Goal: Transaction & Acquisition: Purchase product/service

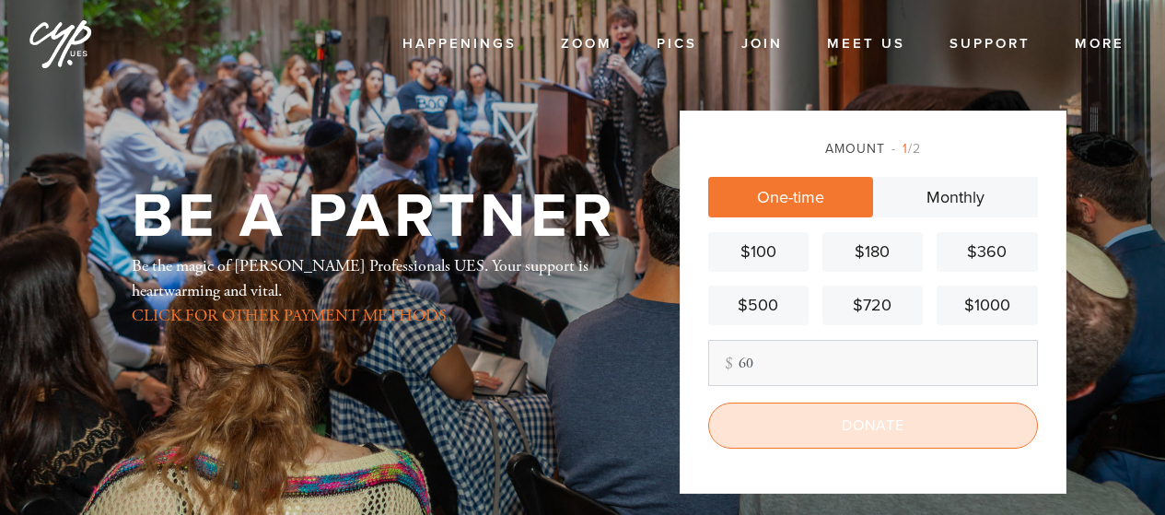
type input "60"
click at [834, 420] on input "Donate" at bounding box center [873, 426] width 330 height 46
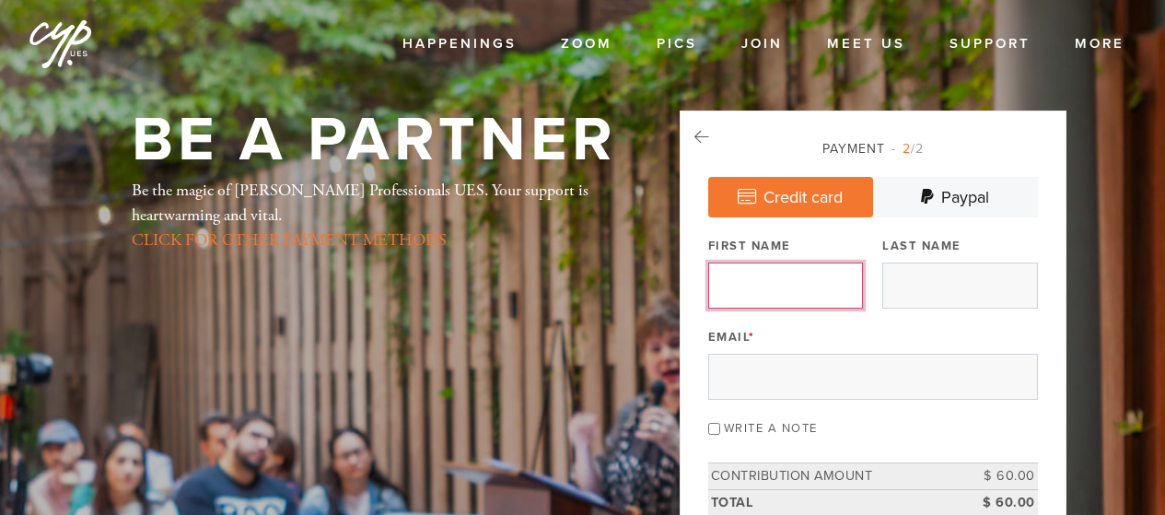
click at [802, 289] on input "First Name" at bounding box center [785, 286] width 155 height 46
type input "Maya"
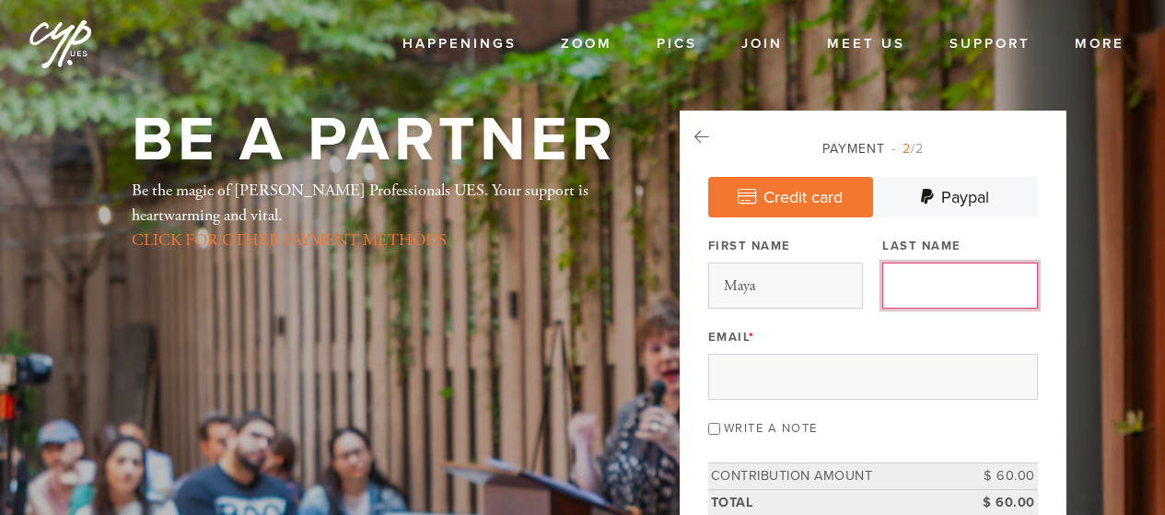
click at [930, 272] on input "Last Name" at bounding box center [959, 286] width 155 height 46
type input "Polishchuk"
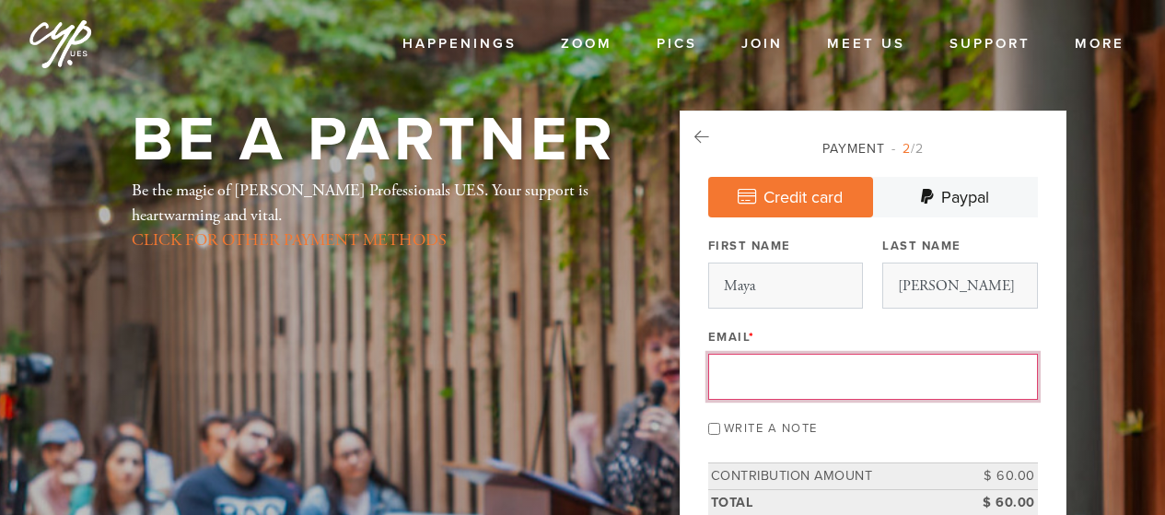
click at [797, 394] on input "Email *" at bounding box center [873, 377] width 330 height 46
type input "pl.maya@gmail.com"
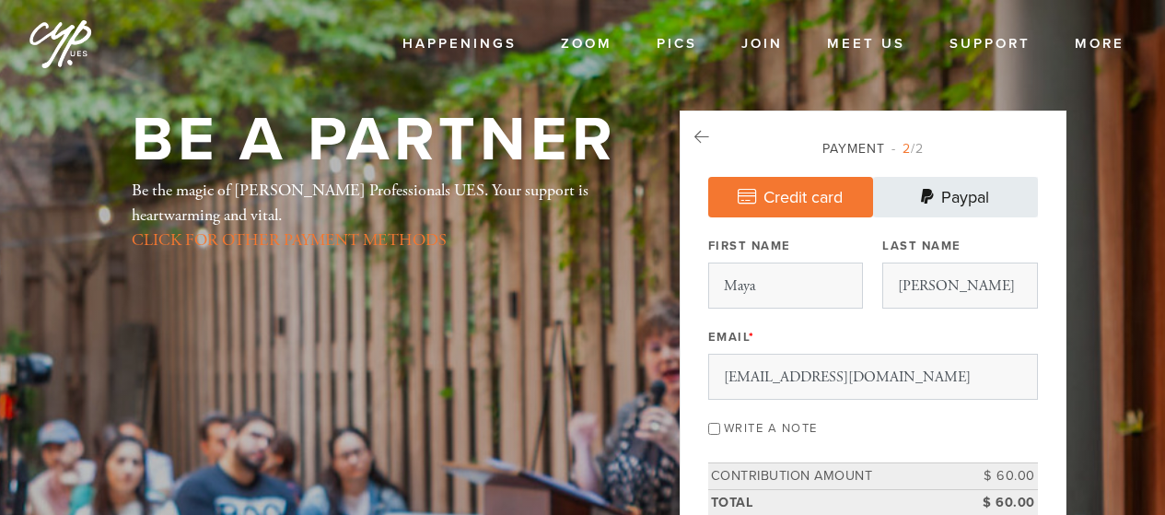
type input "265 North Point St"
type input "SAN FRANCISCO"
type input "94133-1435"
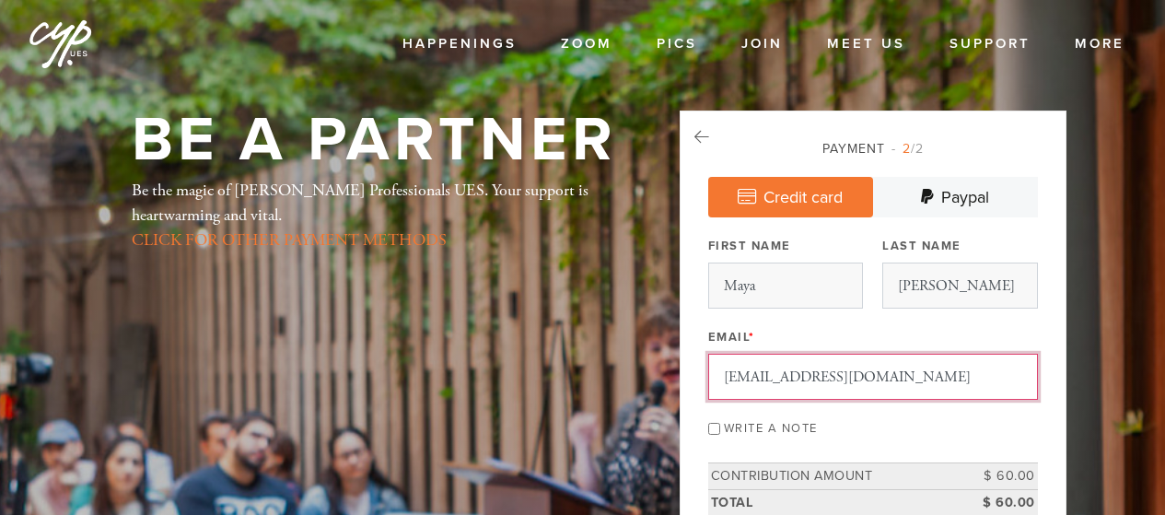
scroll to position [1042, 0]
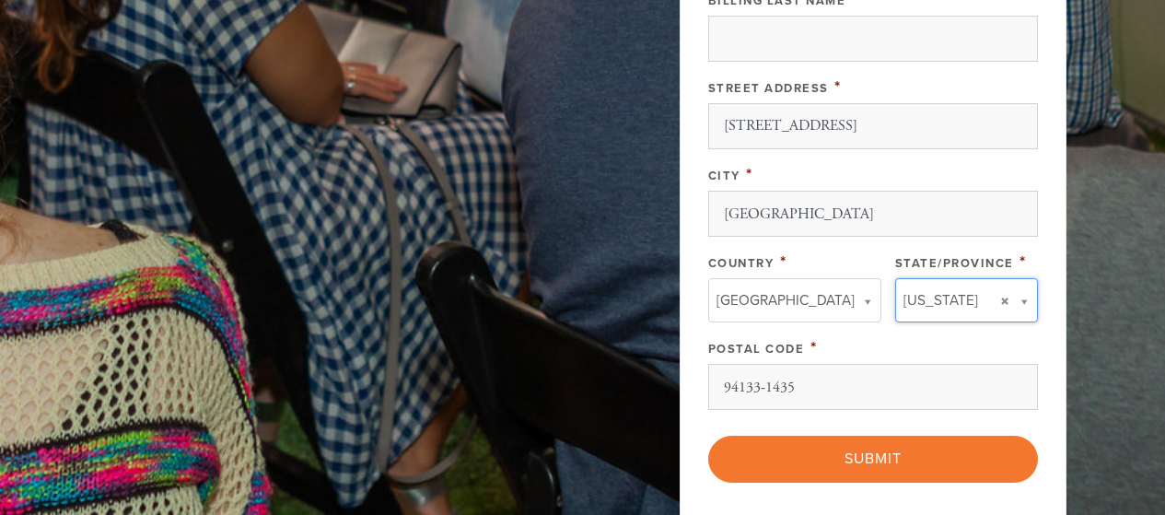
type input "California"
type input "United States"
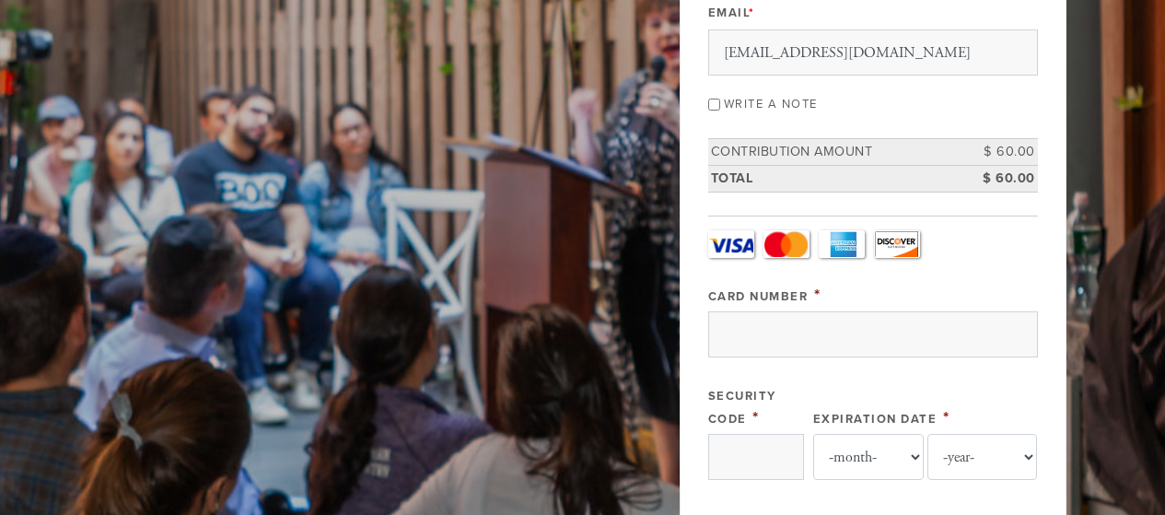
scroll to position [328, 0]
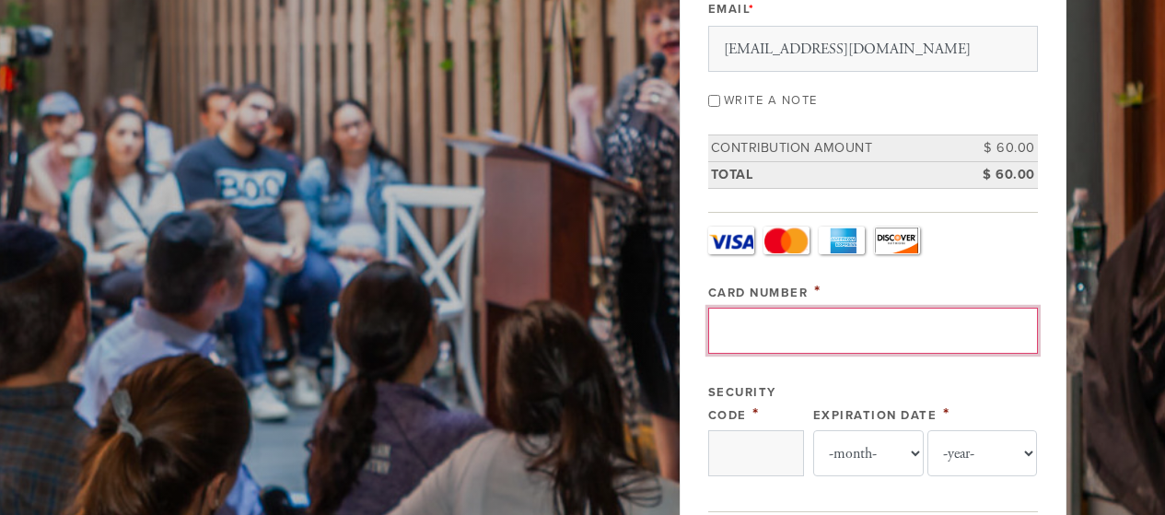
click at [745, 329] on input "Card Number" at bounding box center [873, 331] width 330 height 46
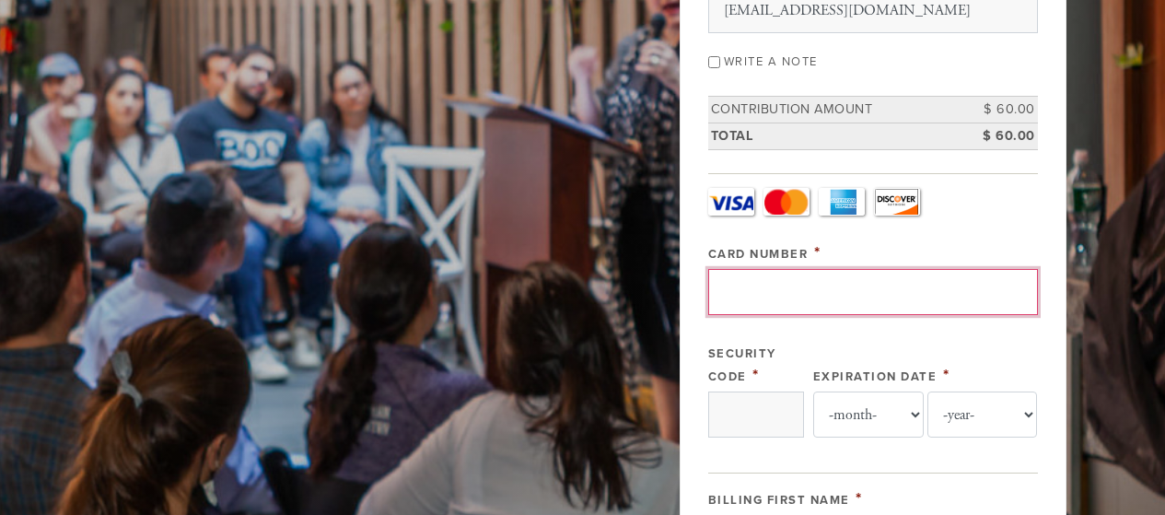
scroll to position [370, 0]
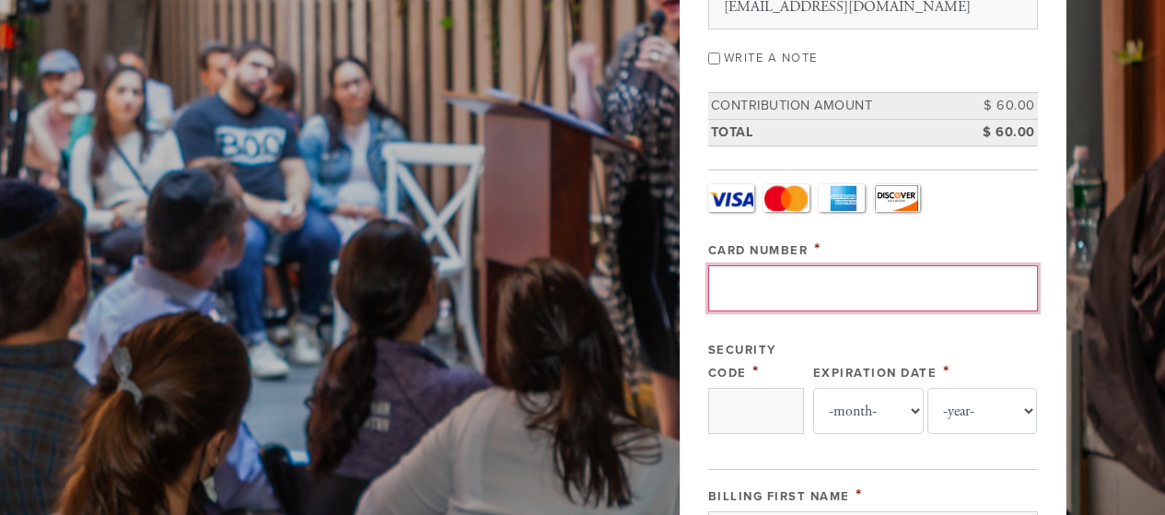
click at [815, 295] on input "Card Number" at bounding box center [873, 288] width 330 height 46
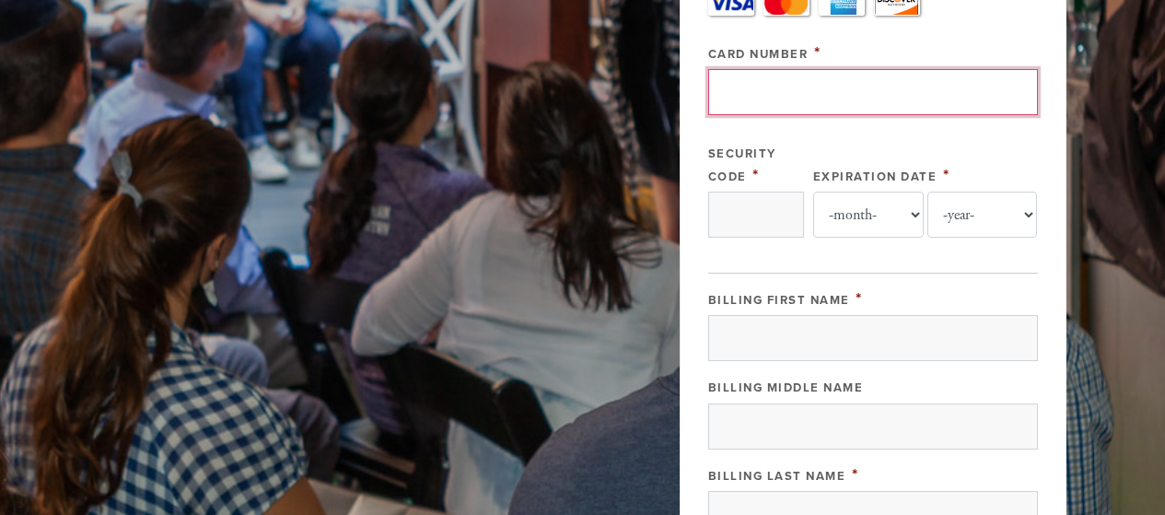
scroll to position [643, 0]
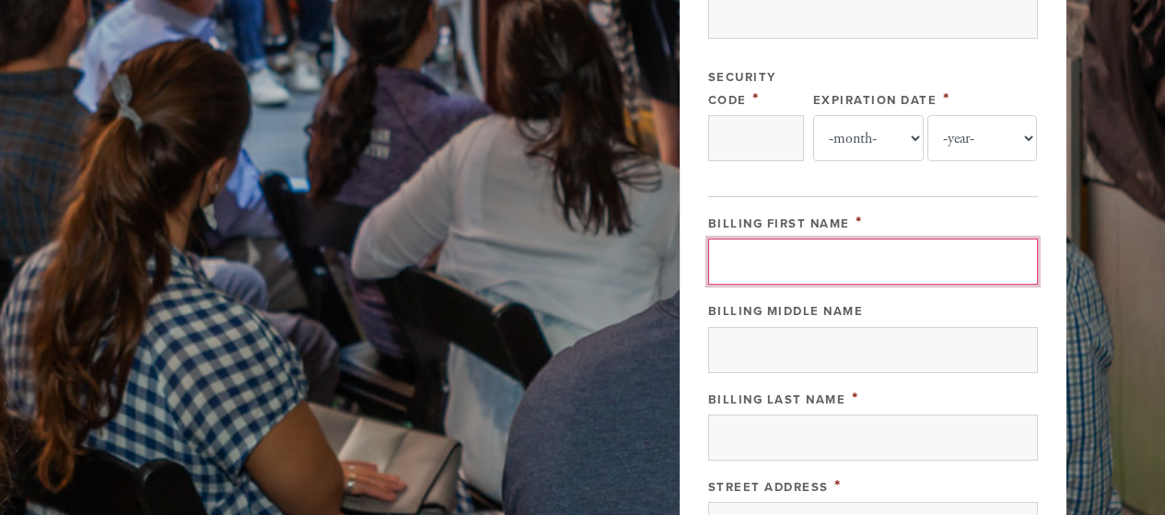
click at [823, 271] on input "Billing First Name" at bounding box center [873, 262] width 330 height 46
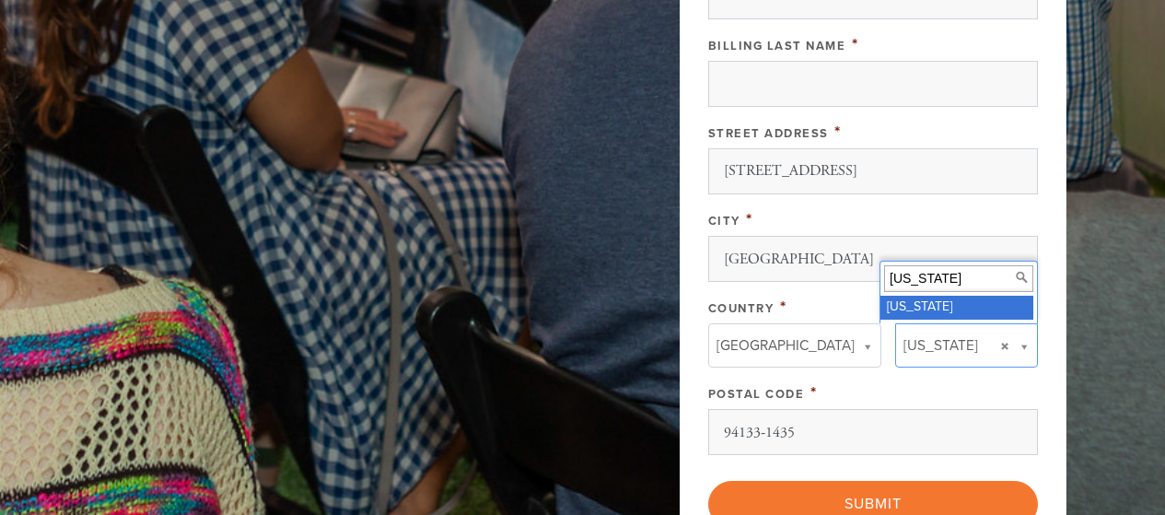
scroll to position [1000, 0]
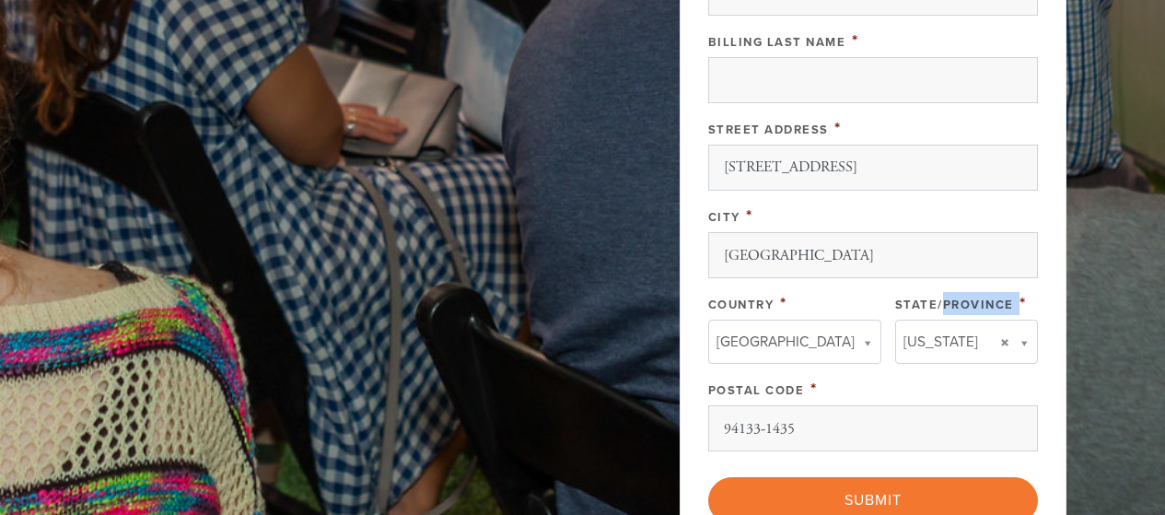
click at [958, 298] on label "State/Province" at bounding box center [954, 305] width 119 height 15
click at [0, 0] on select "- select State/Province - Alabama Alaska American Samoa Arizona Arkansas Armed …" at bounding box center [0, 0] width 0 height 0
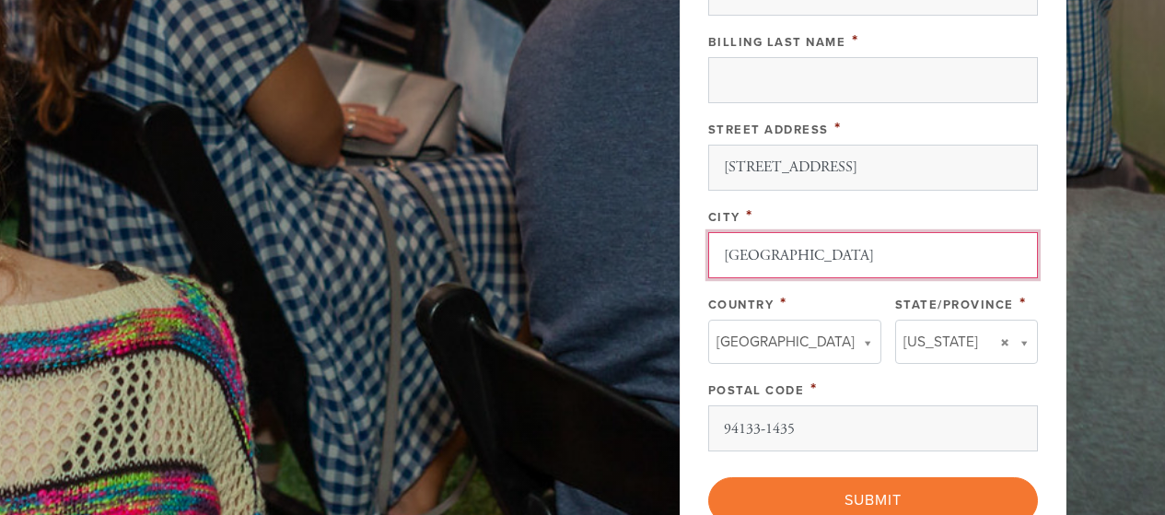
click at [910, 239] on input "SAN FRANCISCO" at bounding box center [873, 255] width 330 height 46
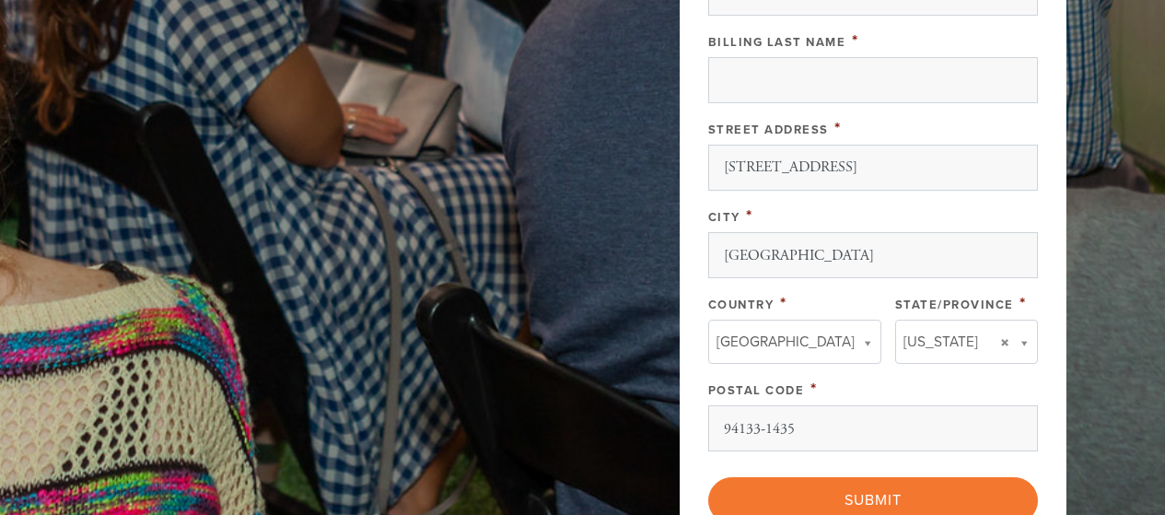
click at [1028, 371] on div "Billing First Name * Billing Middle Name Billing Last Name * Street Address * 2…" at bounding box center [873, 153] width 330 height 598
drag, startPoint x: 1164, startPoint y: 295, endPoint x: 1170, endPoint y: 346, distance: 51.9
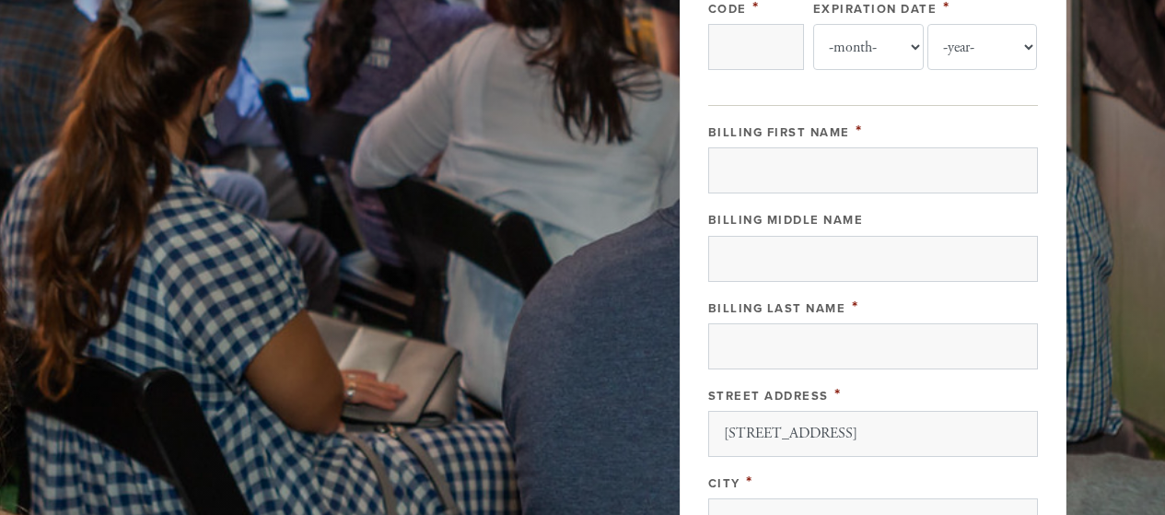
scroll to position [718, 0]
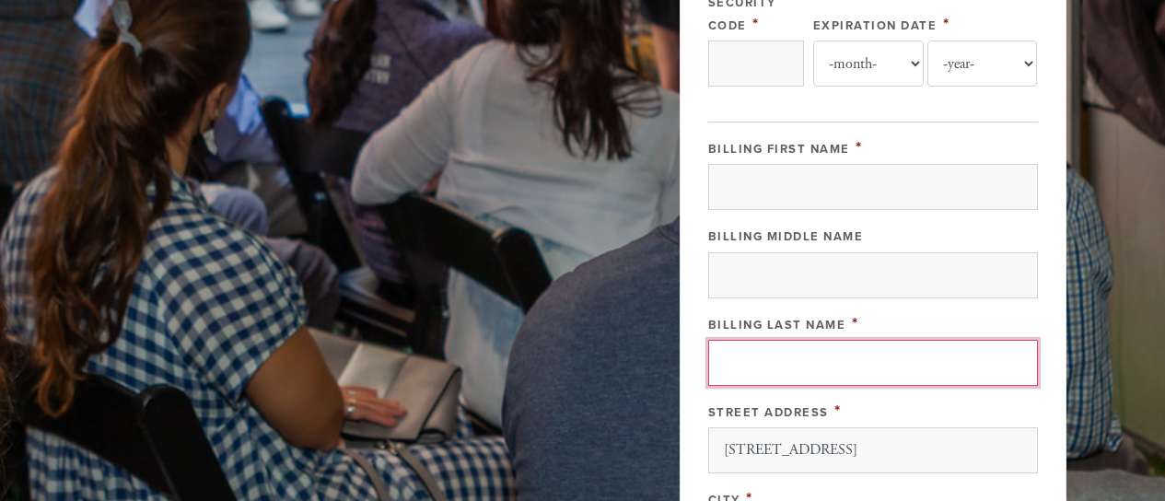
click at [763, 356] on input "Billing Last Name" at bounding box center [873, 363] width 330 height 46
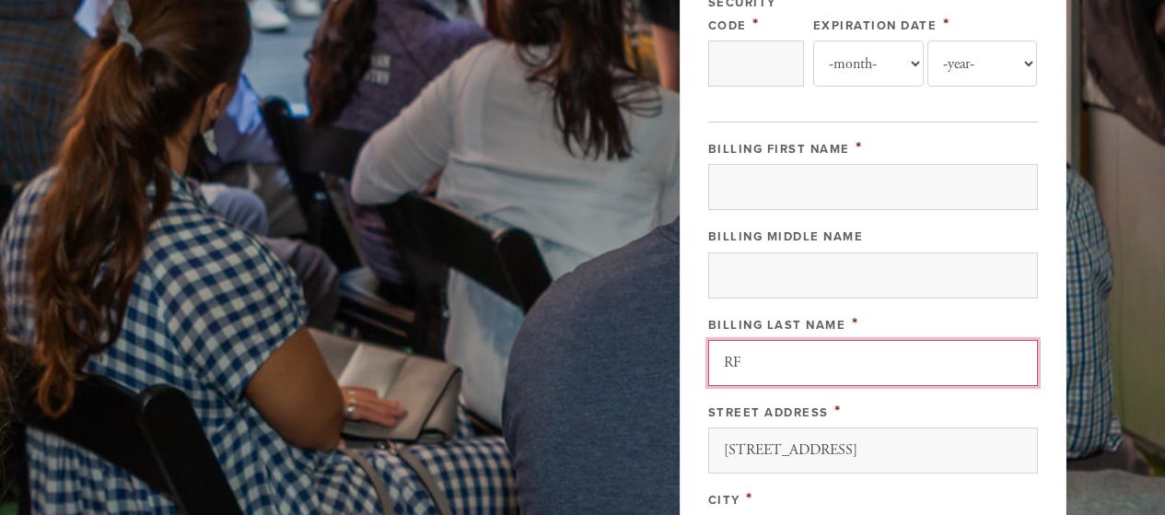
type input "R"
type input "r"
click at [800, 370] on input "Rafel" at bounding box center [873, 363] width 330 height 46
type input "Rafael"
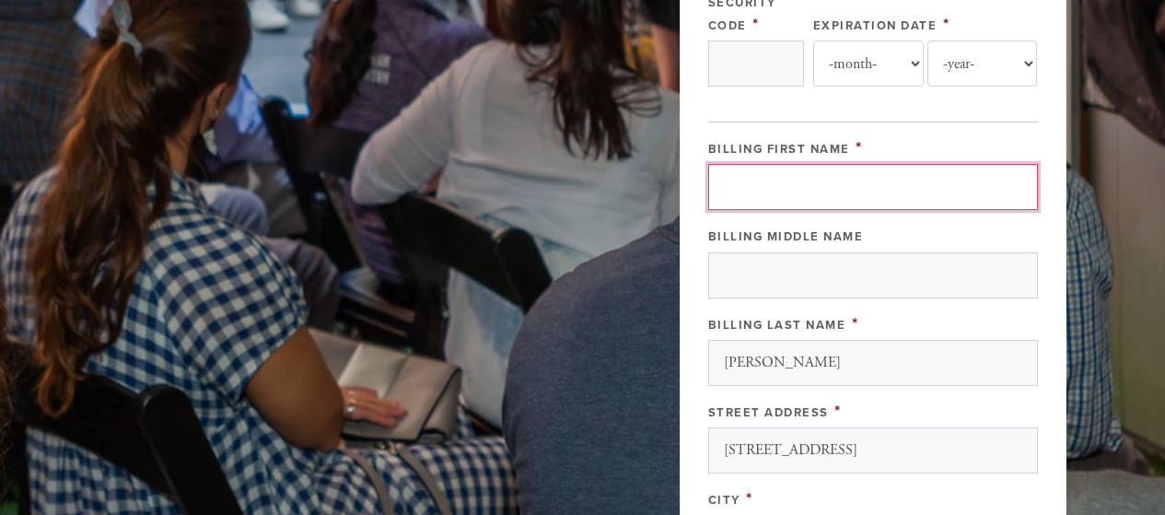
click at [731, 164] on input "Billing First Name" at bounding box center [873, 187] width 330 height 46
type input "Vladislav"
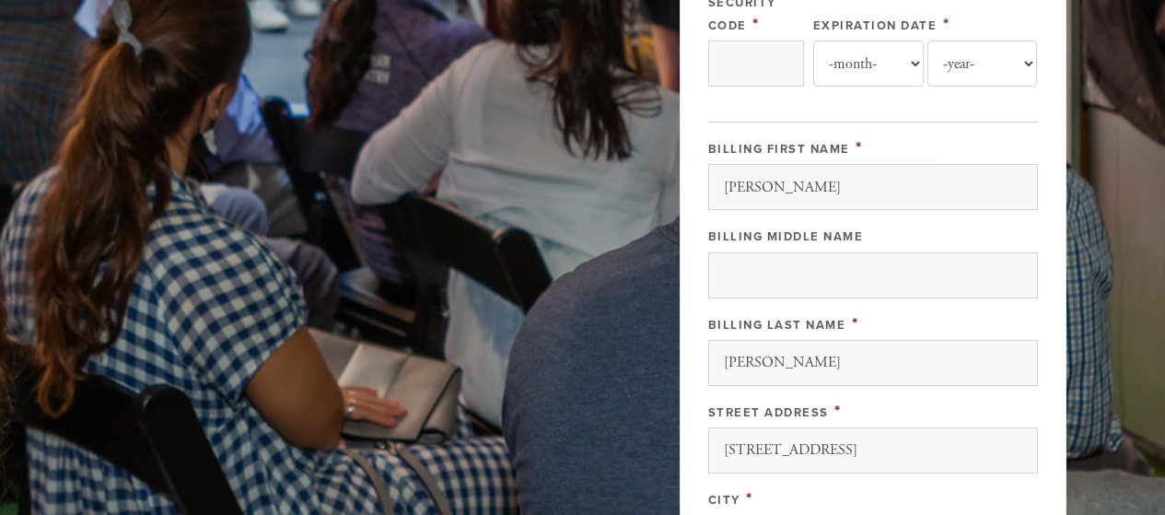
click at [935, 117] on div "Authorize.net (Credit Card) Card Type - select - Visa MasterCard Amex Discover …" at bounding box center [873, 283] width 330 height 922
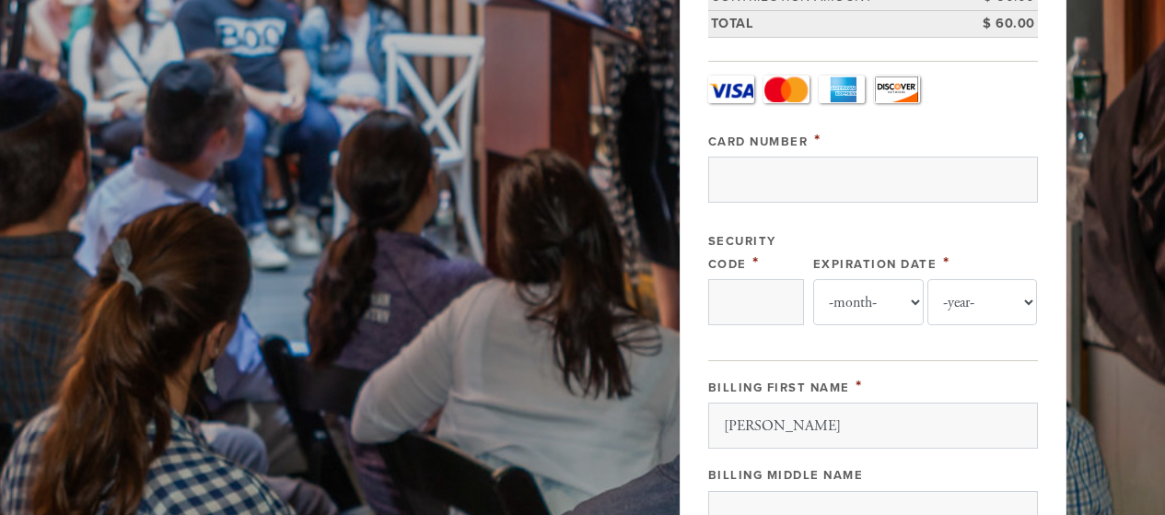
scroll to position [463, 0]
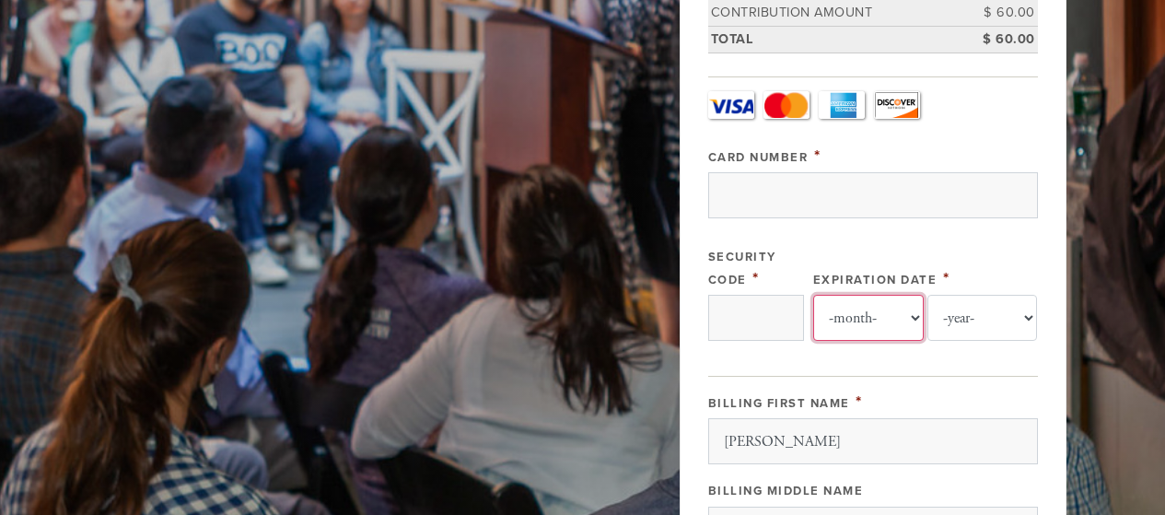
click at [903, 312] on select "-month- 01 02 03 04 05 06 07 08 09 10 11 12" at bounding box center [868, 318] width 111 height 46
select select "6"
click at [813, 295] on select "-month- 01 02 03 04 05 06 07 08 09 10 11 12" at bounding box center [868, 318] width 111 height 46
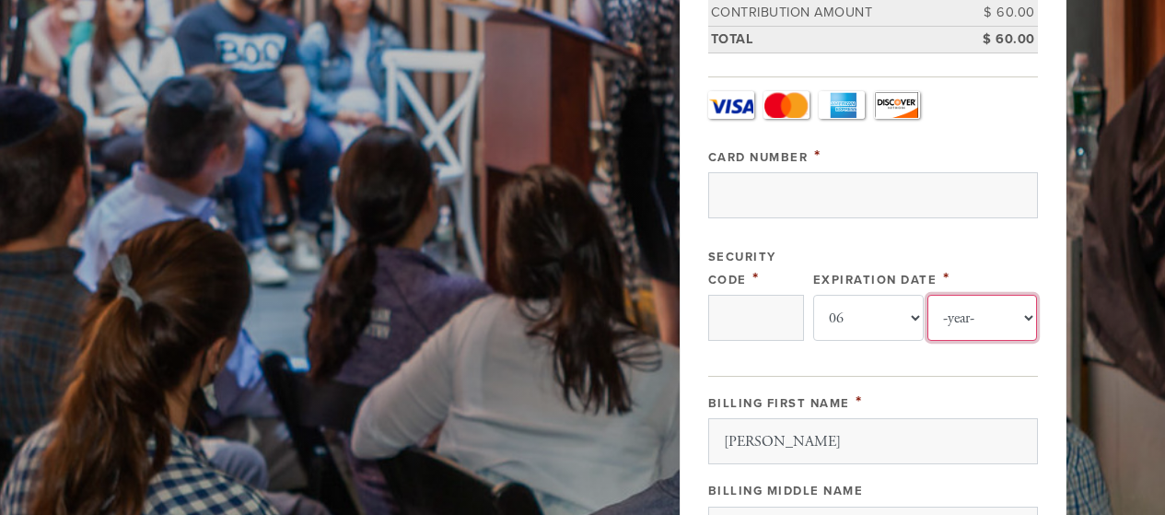
click at [1005, 333] on select "-year- 2025 2026 2027 2028 2029 2030 2031 2032 2033 2034 2035" at bounding box center [983, 318] width 111 height 46
select select "2030"
click at [928, 295] on select "-year- 2025 2026 2027 2028 2029 2030 2031 2032 2033 2034 2035" at bounding box center [983, 318] width 111 height 46
click at [755, 316] on input "Security Code" at bounding box center [756, 318] width 96 height 46
type input "099"
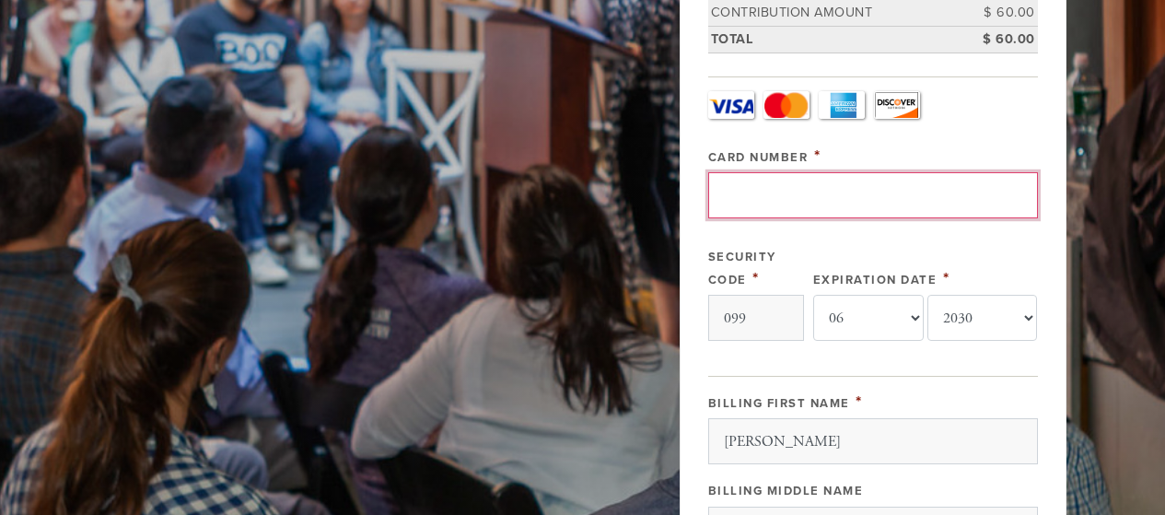
click at [788, 193] on input "Card Number" at bounding box center [873, 195] width 330 height 46
type input "5524333109715871"
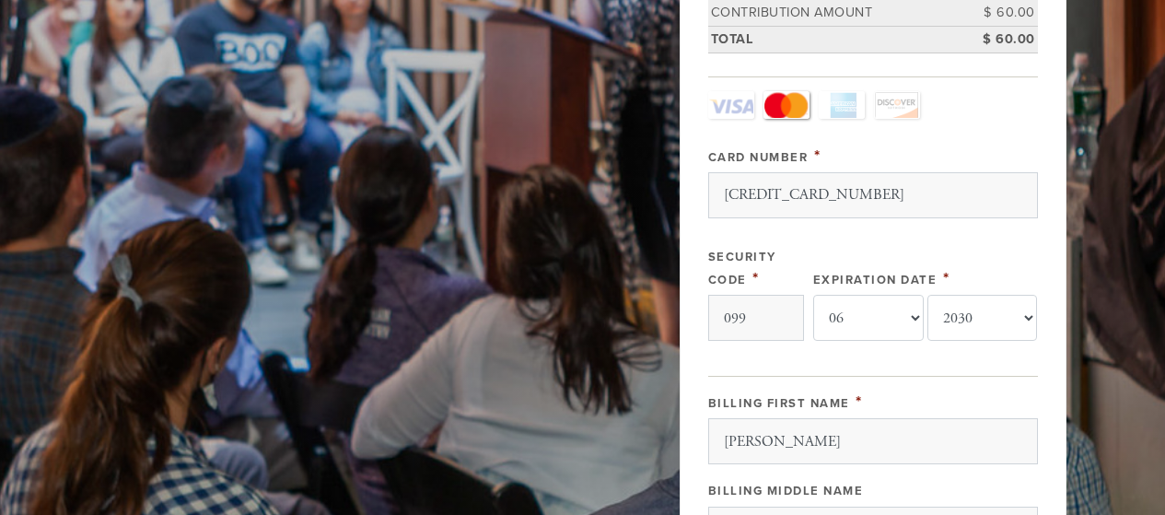
click at [904, 126] on div "Card Type - select - Visa MasterCard Amex Discover Visa MasterCard Amex Discove…" at bounding box center [873, 224] width 330 height 267
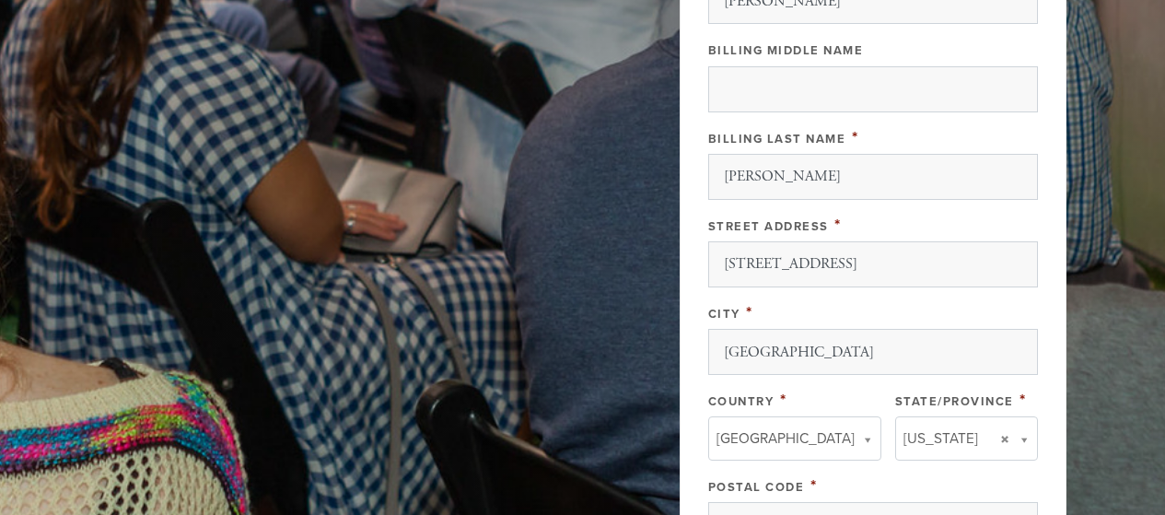
scroll to position [1049, 0]
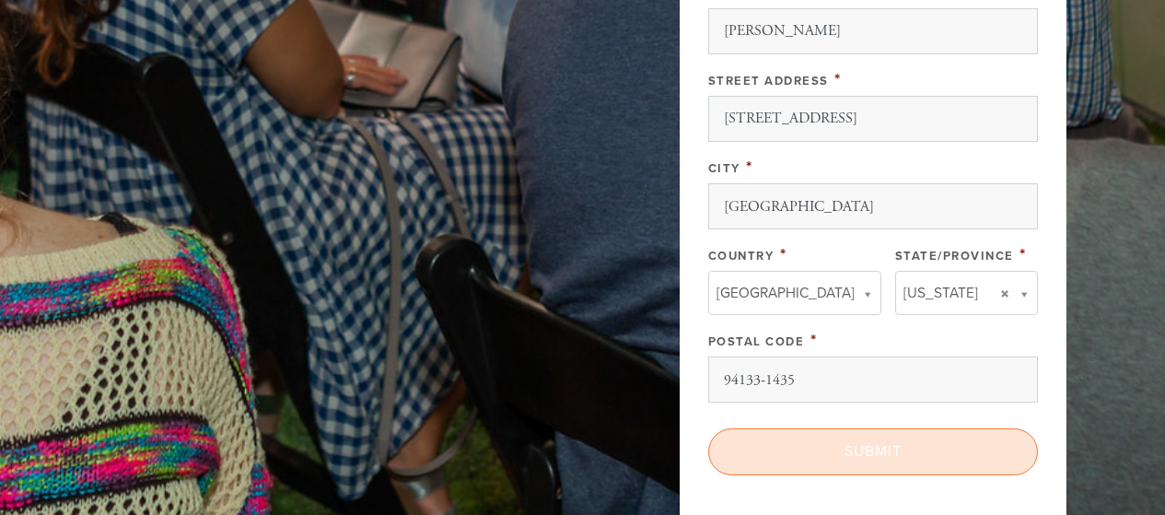
click at [883, 444] on input "Submit" at bounding box center [873, 451] width 330 height 46
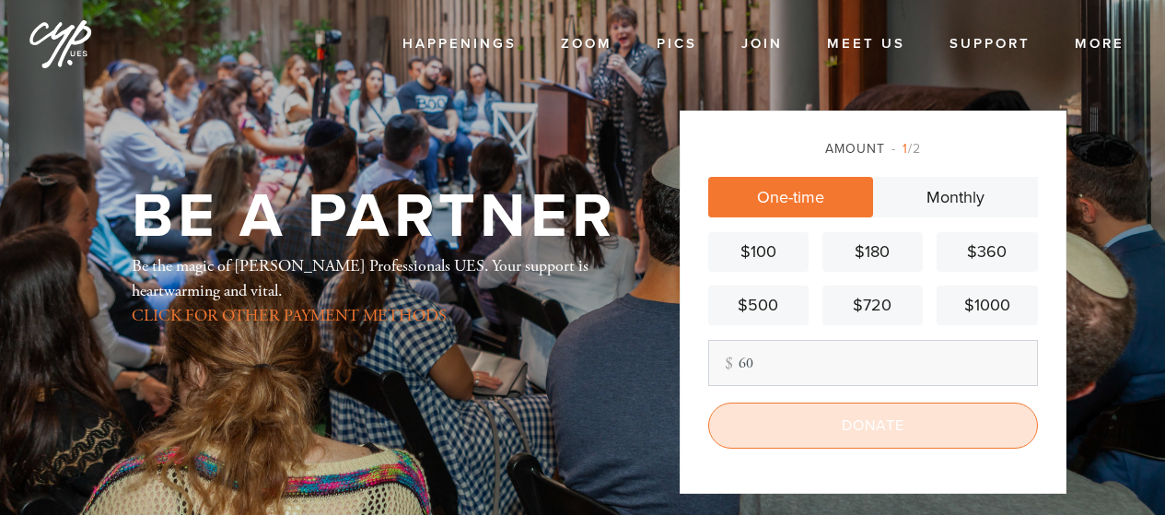
type input "60"
click at [832, 442] on input "Donate" at bounding box center [873, 426] width 330 height 46
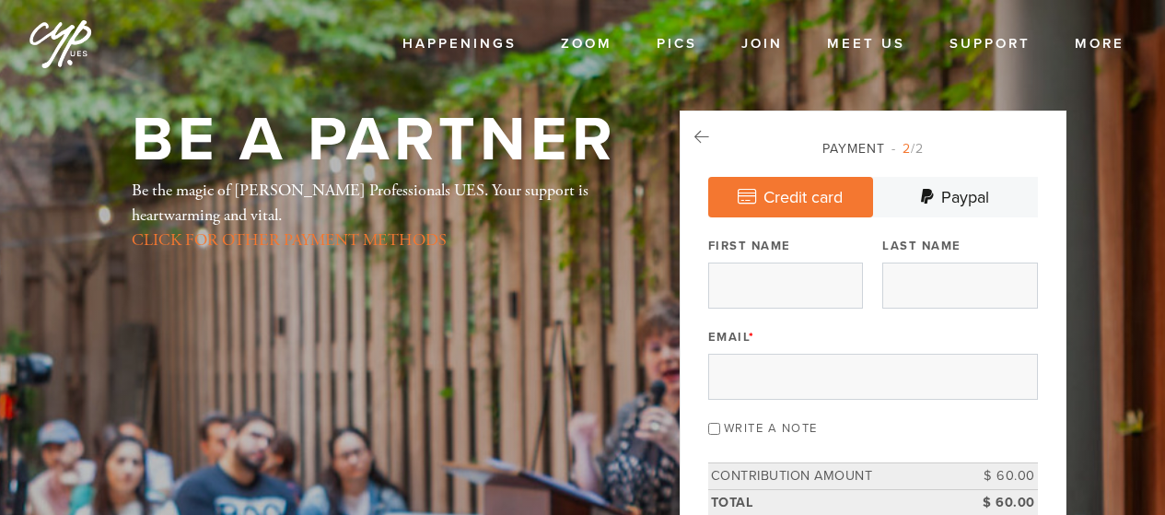
drag, startPoint x: 773, startPoint y: 299, endPoint x: 794, endPoint y: 289, distance: 23.5
click at [794, 289] on input "First Name" at bounding box center [785, 286] width 155 height 46
type input "Vladislav"
click at [930, 286] on input "Last Name" at bounding box center [959, 286] width 155 height 46
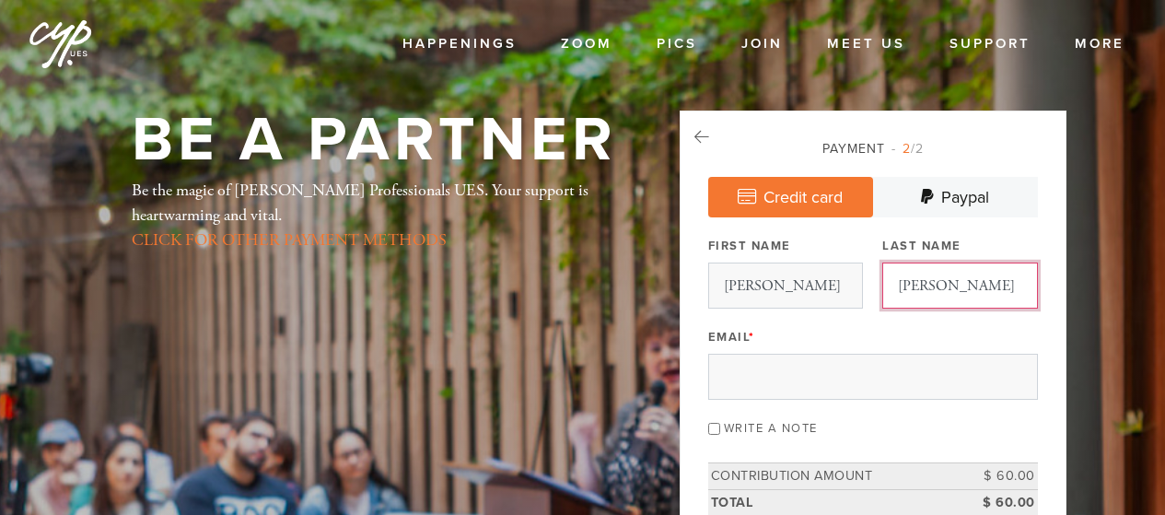
type input "Rafael"
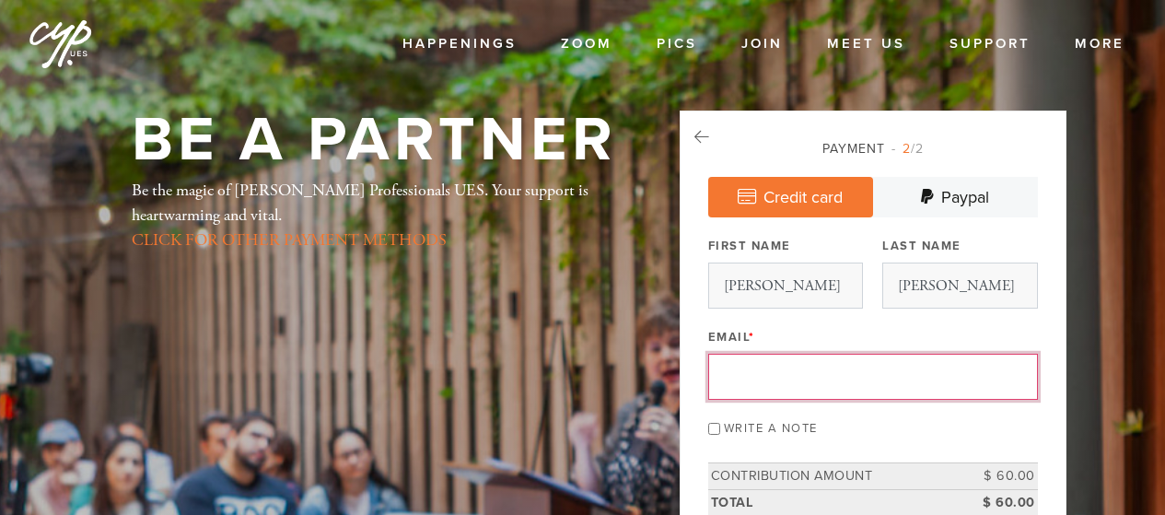
click at [805, 391] on input "Email *" at bounding box center [873, 377] width 330 height 46
paste input "vladislav vlady.rafael@gmail.com"
click at [881, 384] on input "vladislav vlady.rafael@gmail.com" at bounding box center [873, 377] width 330 height 46
click at [960, 363] on input "vladislav vlady.rafael@gmail.com" at bounding box center [873, 377] width 330 height 46
click at [776, 371] on input "vladislav vlady.rafael@gmail.com" at bounding box center [873, 377] width 330 height 46
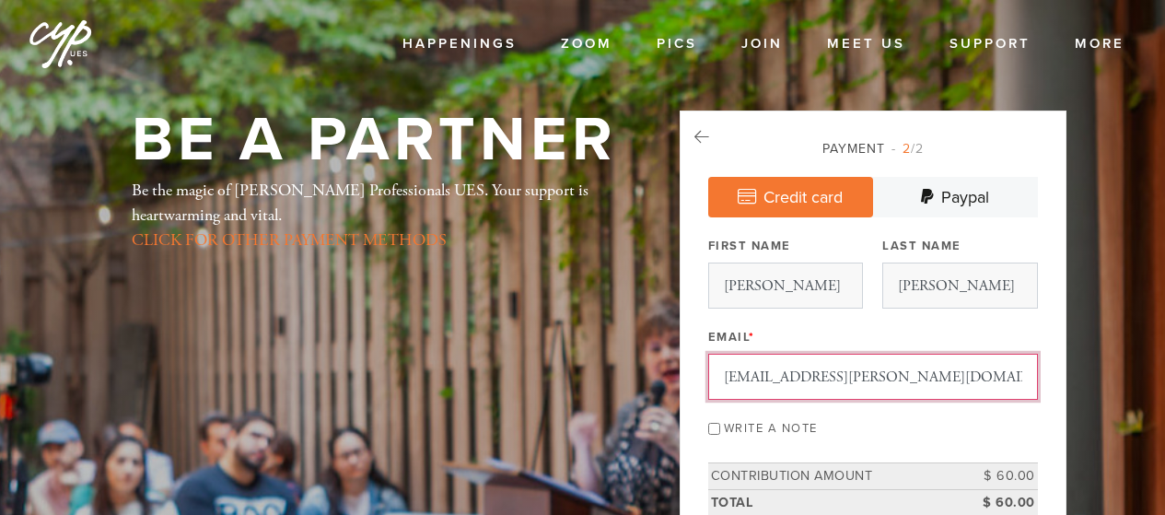
type input "vlady.rafael@gmail.com"
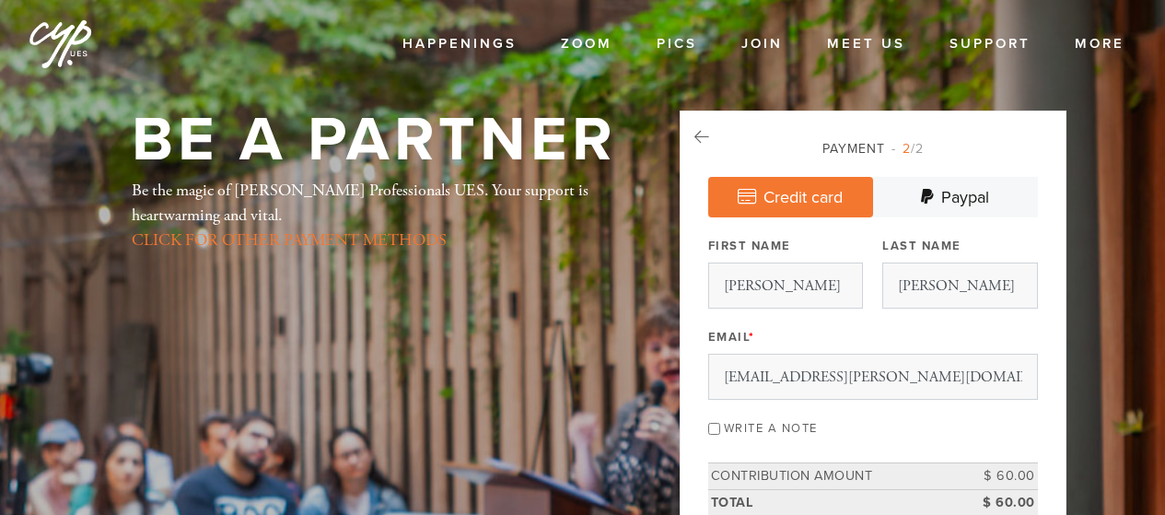
click at [986, 327] on div "Email * vlady.rafael@gmail.com" at bounding box center [873, 361] width 330 height 76
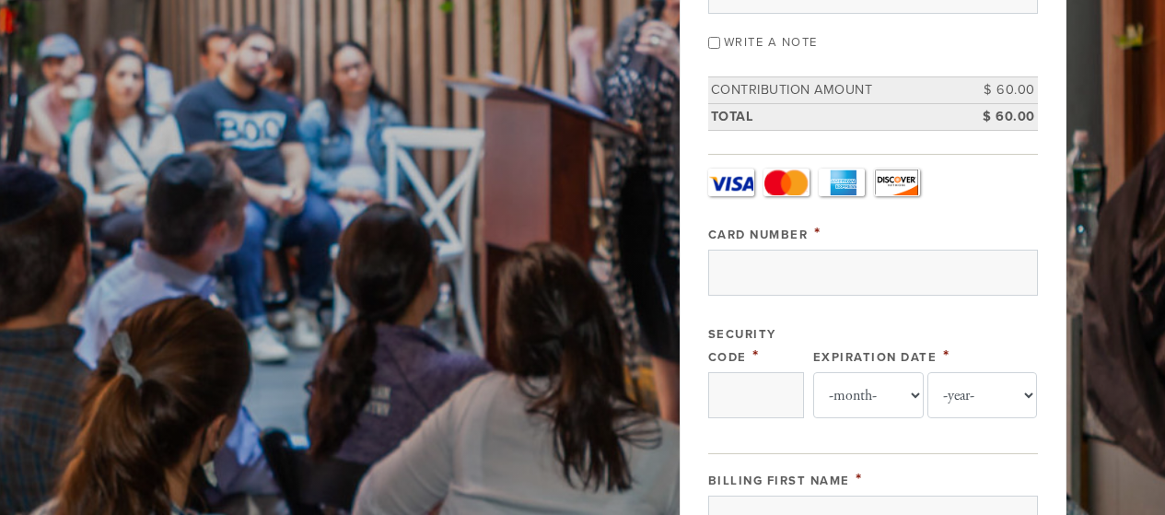
scroll to position [388, 0]
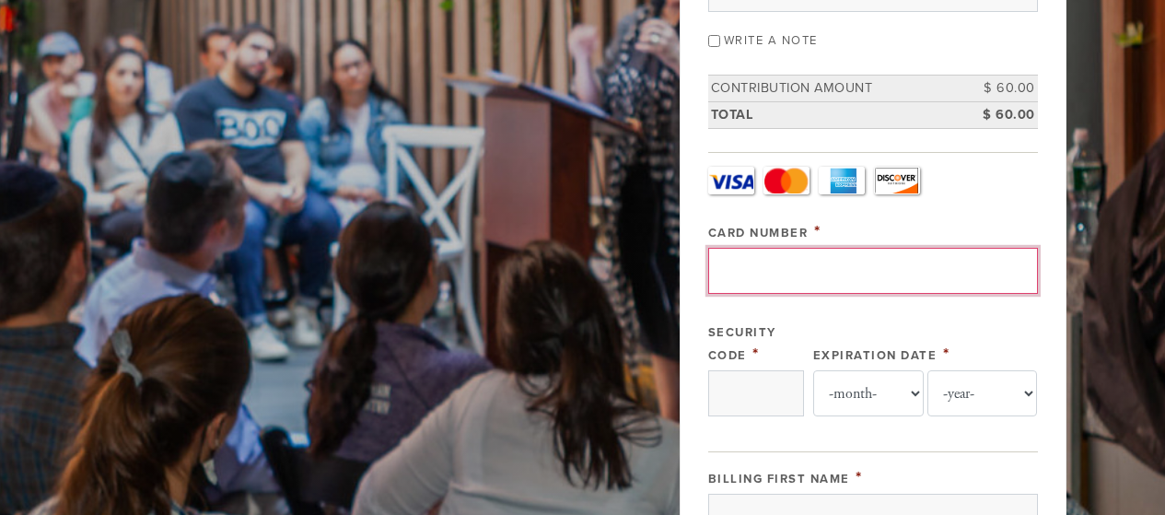
click at [780, 272] on input "Card Number" at bounding box center [873, 271] width 330 height 46
type input "5524333109715871"
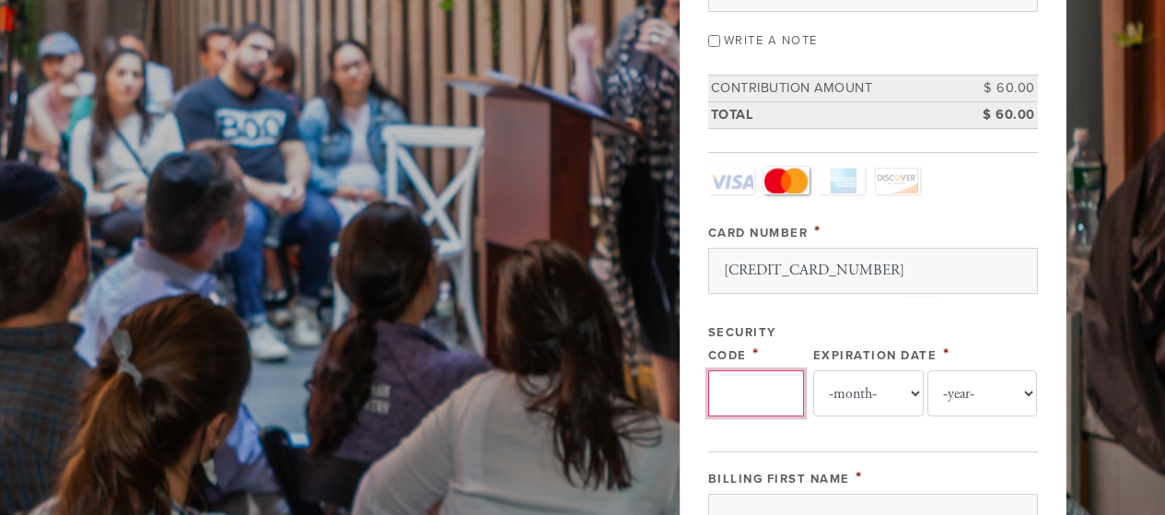
click at [761, 403] on input "Security Code" at bounding box center [756, 393] width 96 height 46
type input "099"
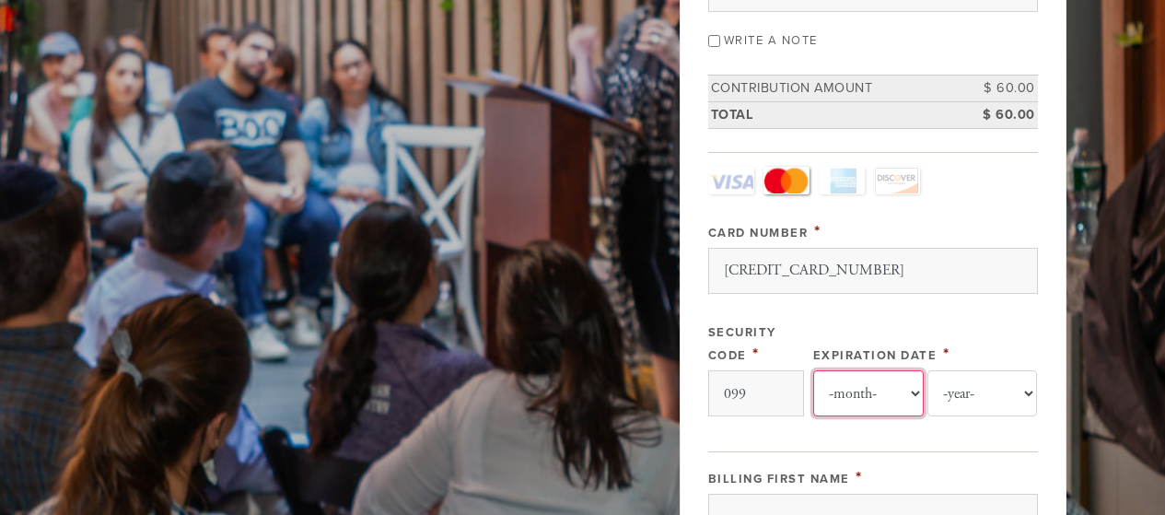
click at [892, 403] on select "-month- 01 02 03 04 05 06 07 08 09 10 11 12" at bounding box center [868, 393] width 111 height 46
select select "6"
click at [813, 370] on select "-month- 01 02 03 04 05 06 07 08 09 10 11 12" at bounding box center [868, 393] width 111 height 46
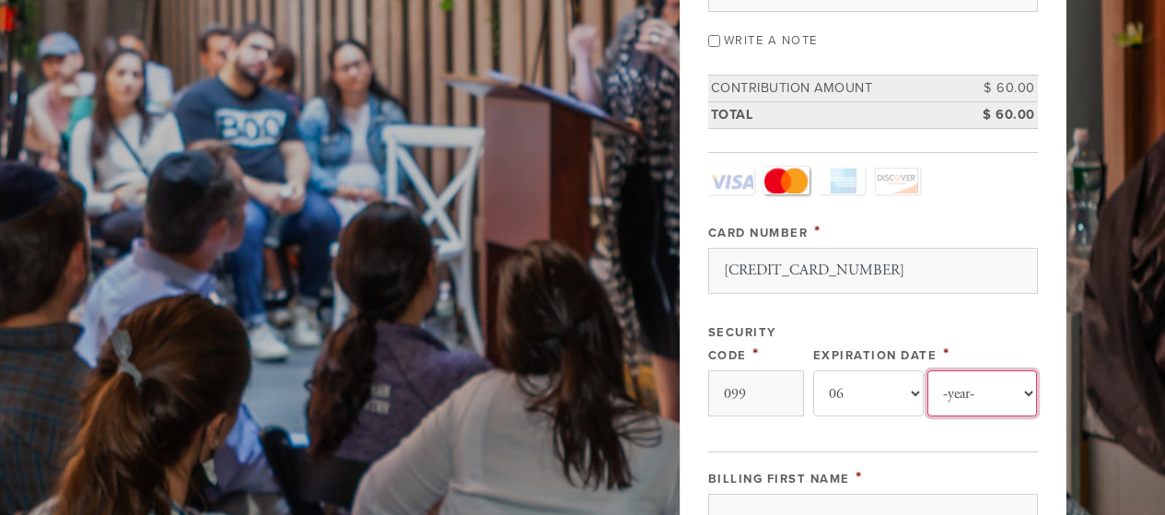
click at [1000, 387] on select "-year- 2025 2026 2027 2028 2029 2030 2031 2032 2033 2034 2035" at bounding box center [983, 393] width 111 height 46
select select "2030"
click at [928, 370] on select "-year- 2025 2026 2027 2028 2029 2030 2031 2032 2033 2034 2035" at bounding box center [983, 393] width 111 height 46
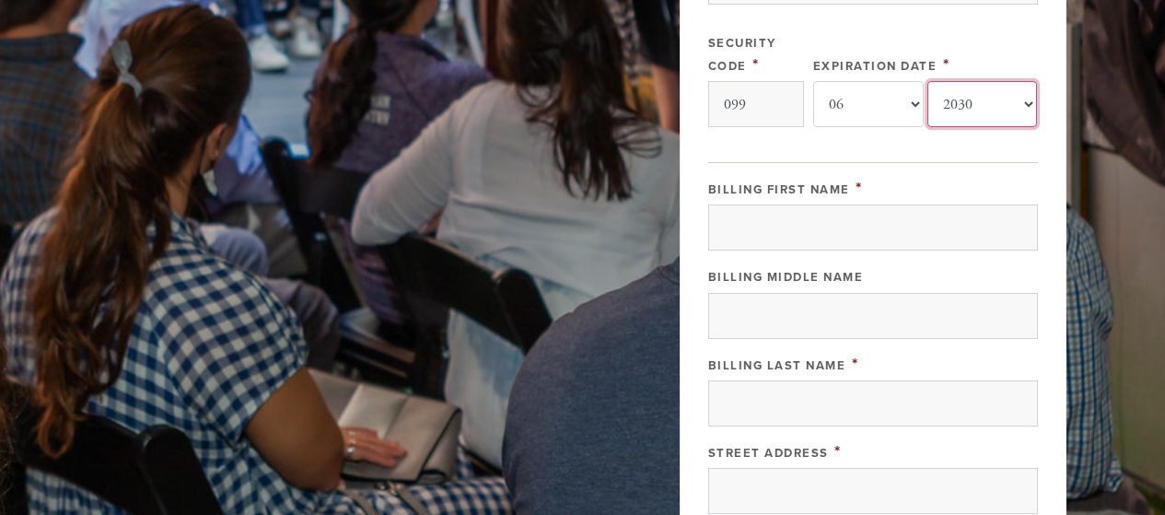
scroll to position [683, 0]
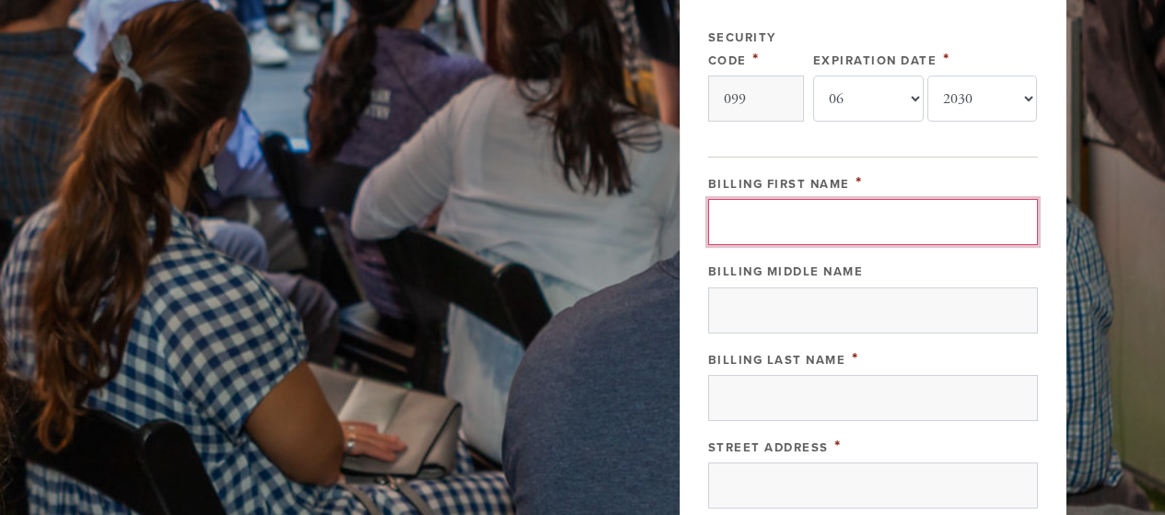
click at [811, 230] on input "Billing First Name" at bounding box center [873, 222] width 330 height 46
type input "M"
type input "Vladislav"
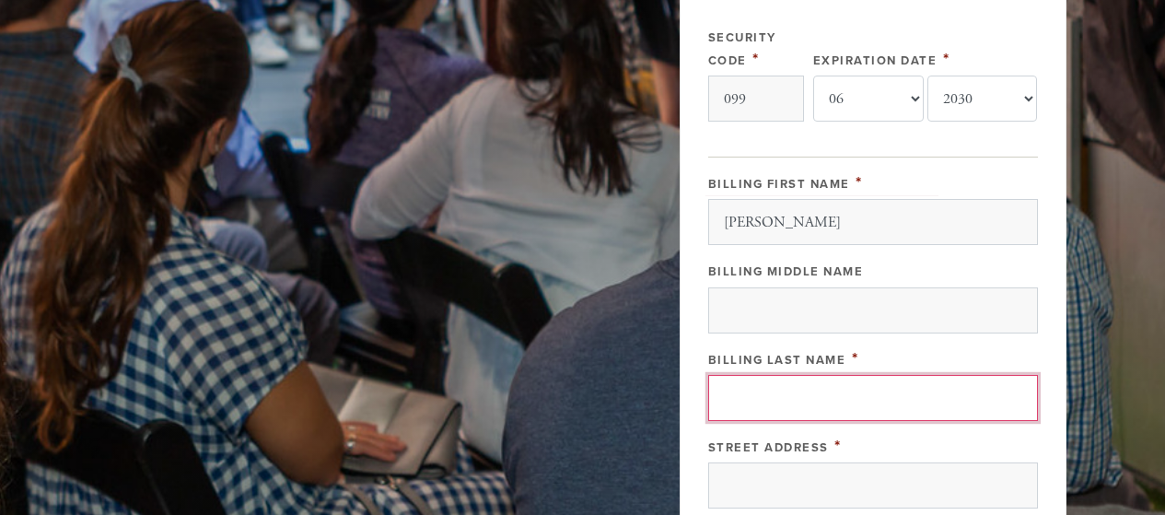
click at [746, 403] on input "Billing Last Name" at bounding box center [873, 398] width 330 height 46
type input "Rafael"
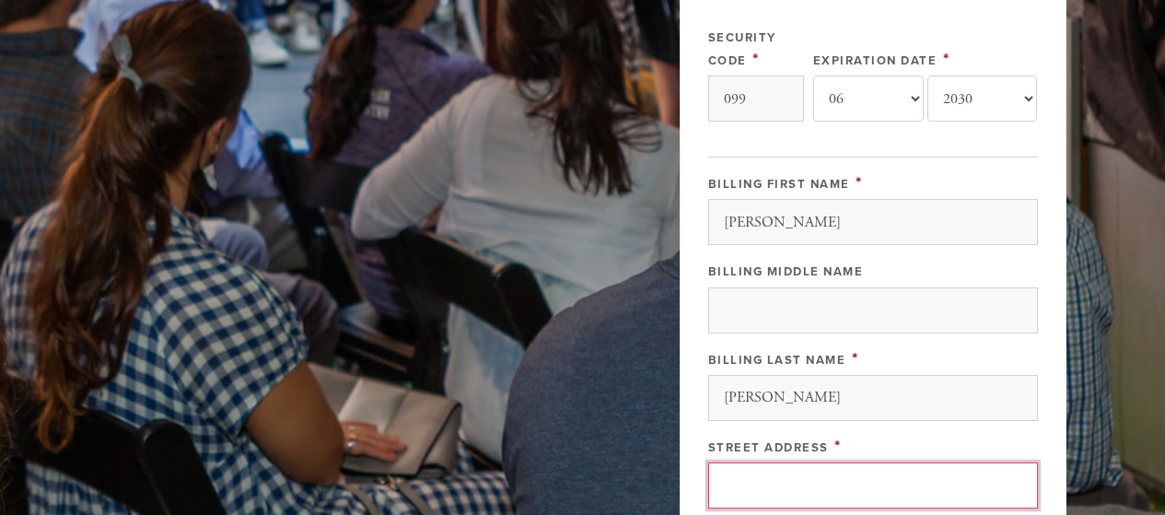
click at [788, 498] on input "Street Address" at bounding box center [873, 485] width 330 height 46
type input "265 North Point St"
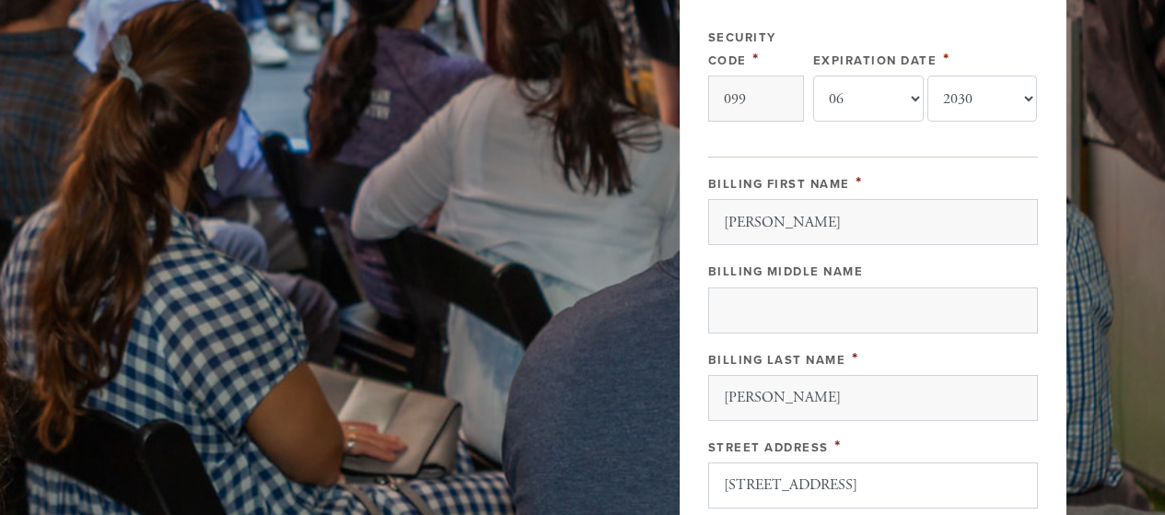
type input "SAN FRANCISCO"
type input "United States"
type input "CA"
type input "94133"
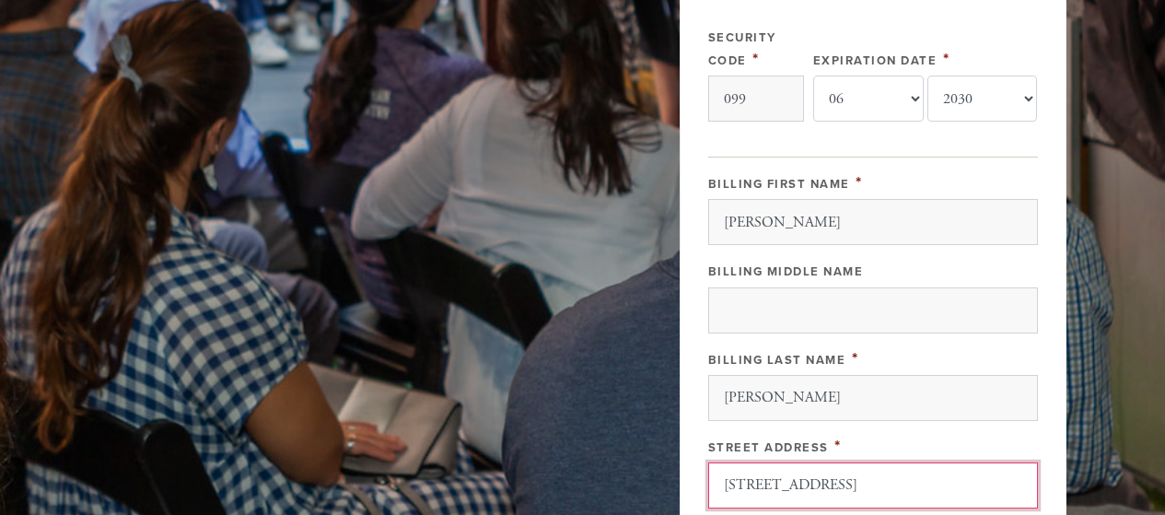
scroll to position [1042, 0]
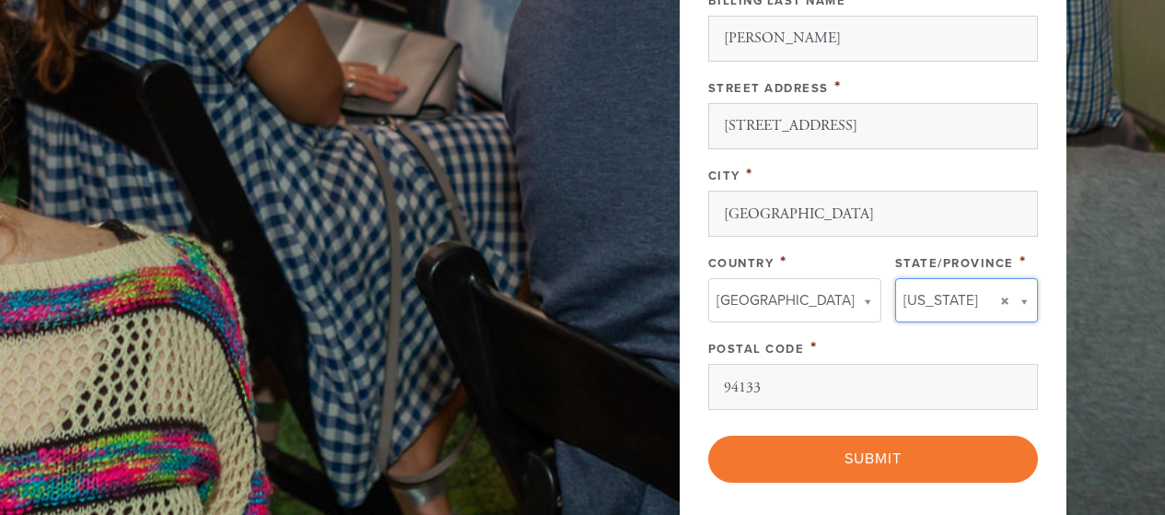
type input "CA"
type input "United States"
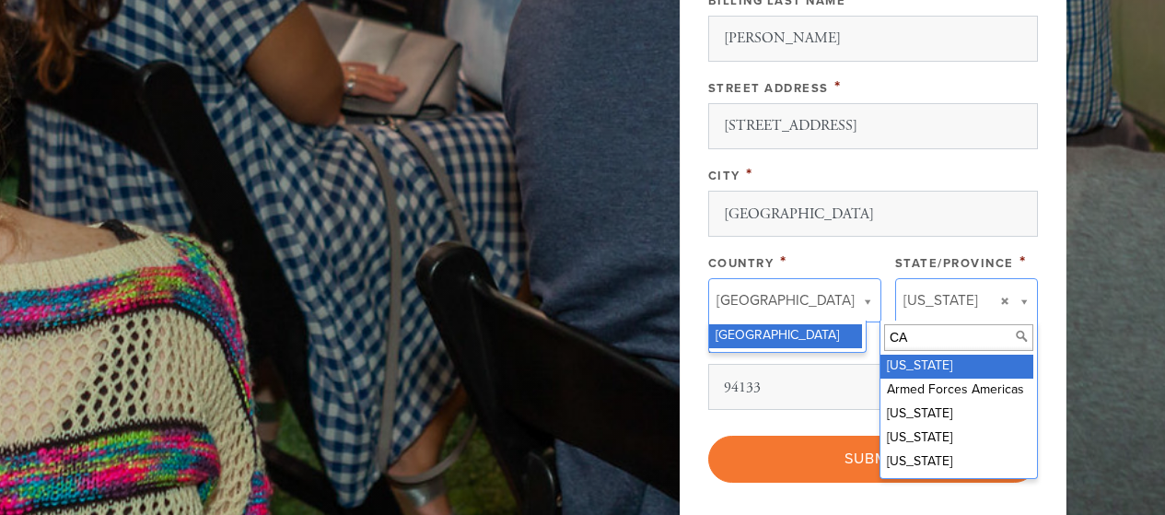
click at [917, 333] on input "CA" at bounding box center [958, 337] width 149 height 27
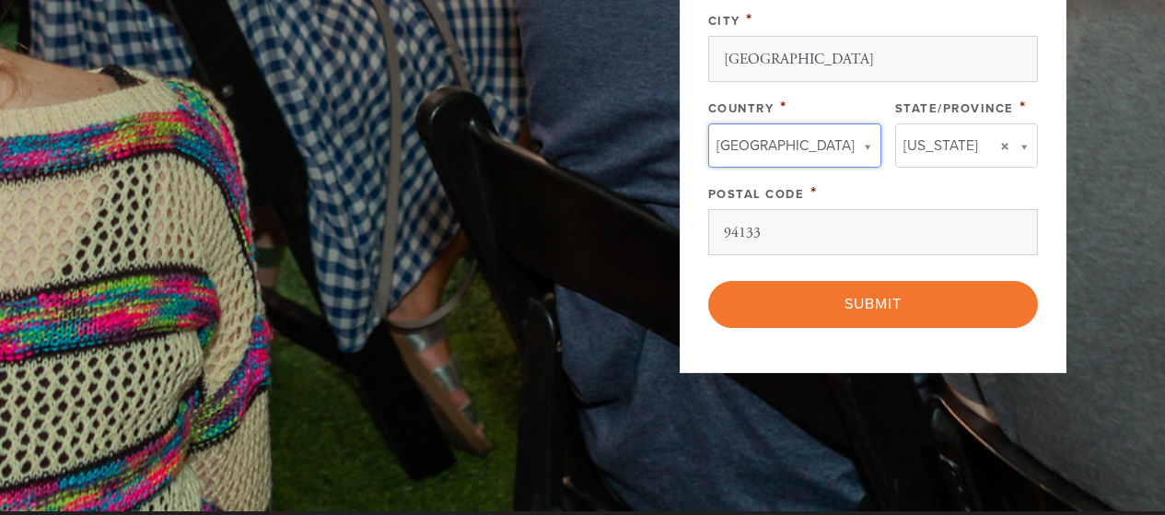
scroll to position [1206, 0]
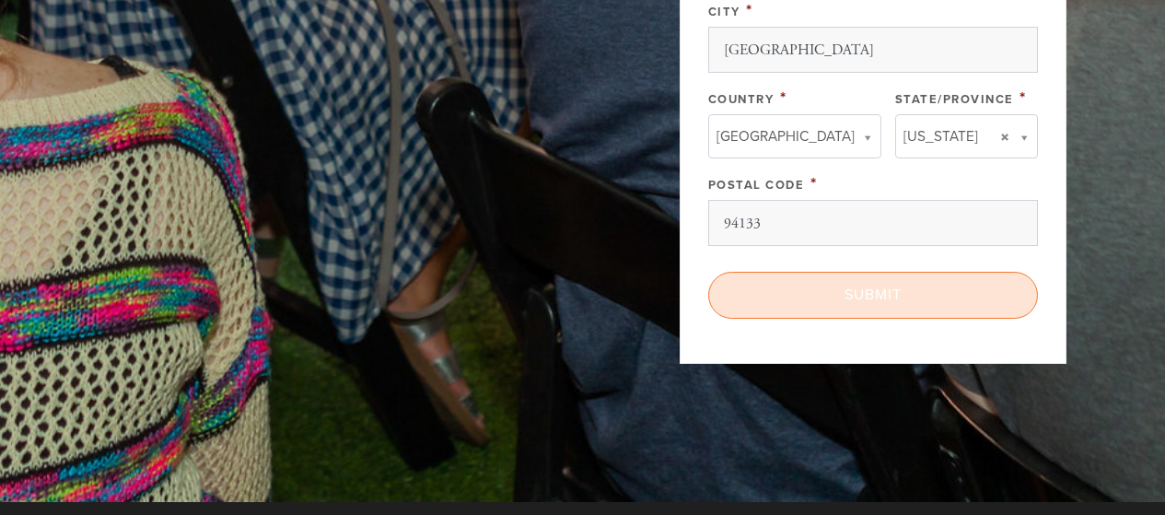
click at [849, 285] on input "Submit" at bounding box center [873, 295] width 330 height 46
